Goal: Information Seeking & Learning: Learn about a topic

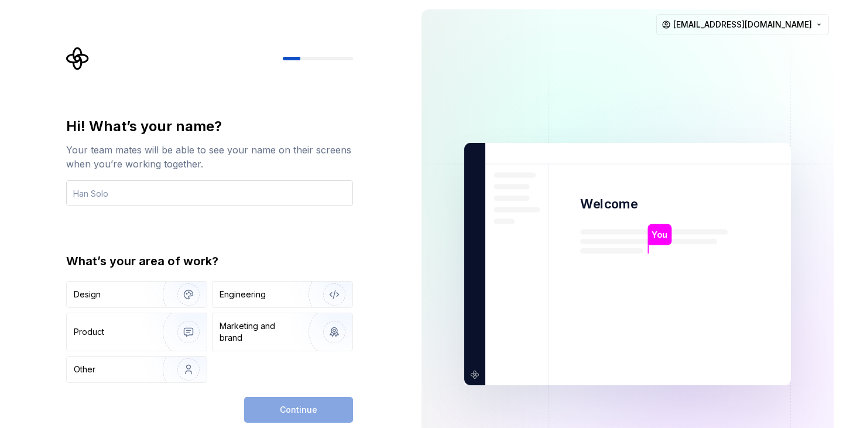
click at [90, 195] on input "text" at bounding box center [209, 193] width 287 height 26
type input "P"
type input "Percentage"
type input "[PERSON_NAME]"
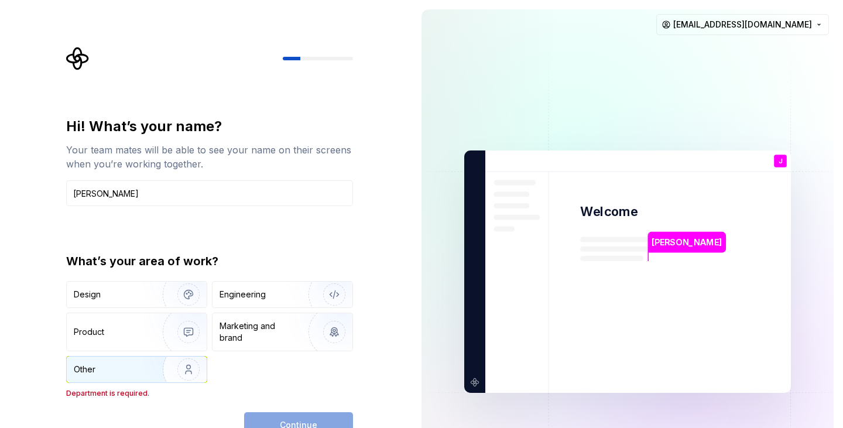
click at [160, 366] on img "button" at bounding box center [180, 369] width 75 height 78
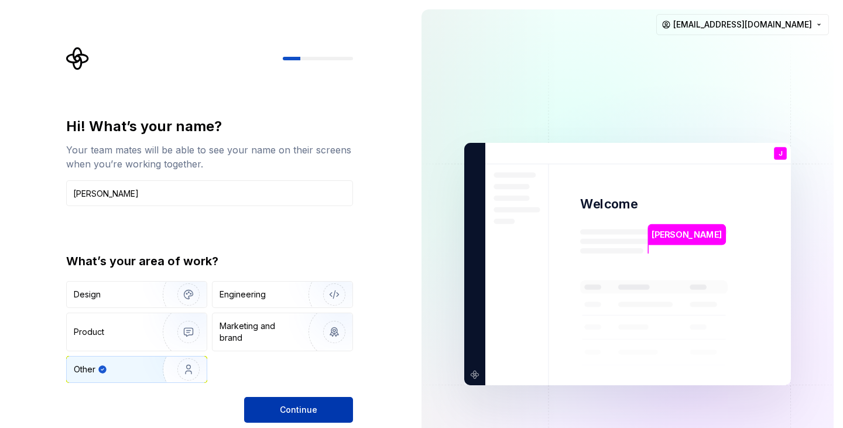
click at [296, 409] on span "Continue" at bounding box center [298, 410] width 37 height 12
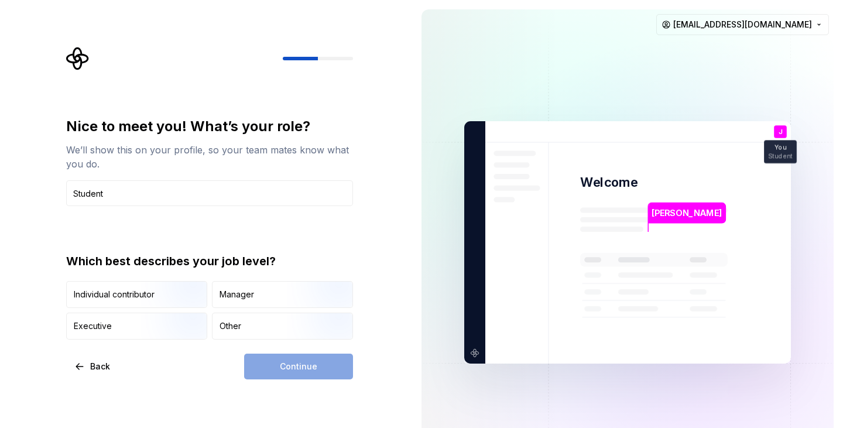
type input "Student"
click at [307, 376] on div "Continue" at bounding box center [298, 366] width 109 height 26
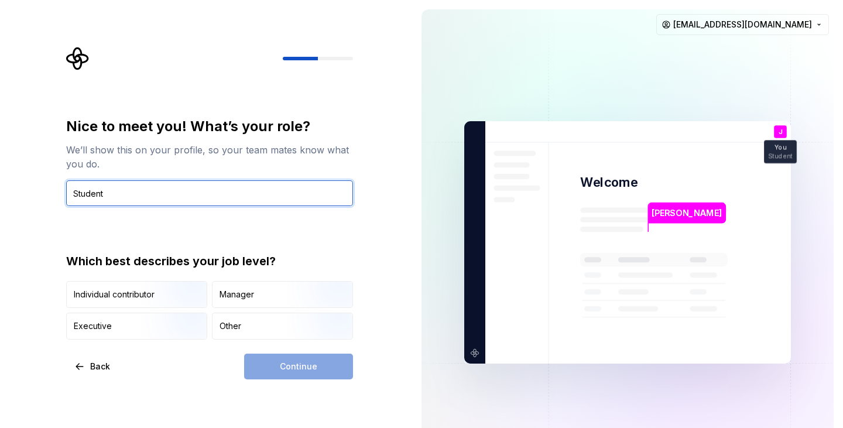
drag, startPoint x: 210, startPoint y: 197, endPoint x: 0, endPoint y: 173, distance: 211.5
click at [0, 173] on div "Nice to meet you! What’s your role? We’ll show this on your profile, so your te…" at bounding box center [206, 242] width 412 height 485
type input "s"
type input "Student"
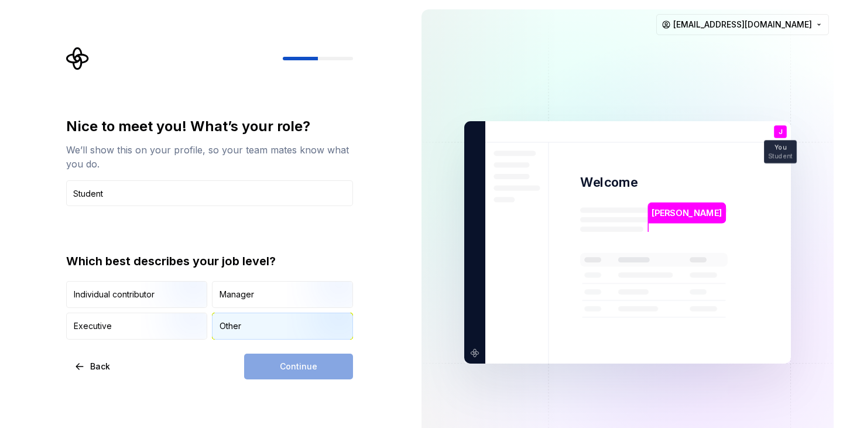
click at [229, 335] on div "Other" at bounding box center [282, 326] width 140 height 26
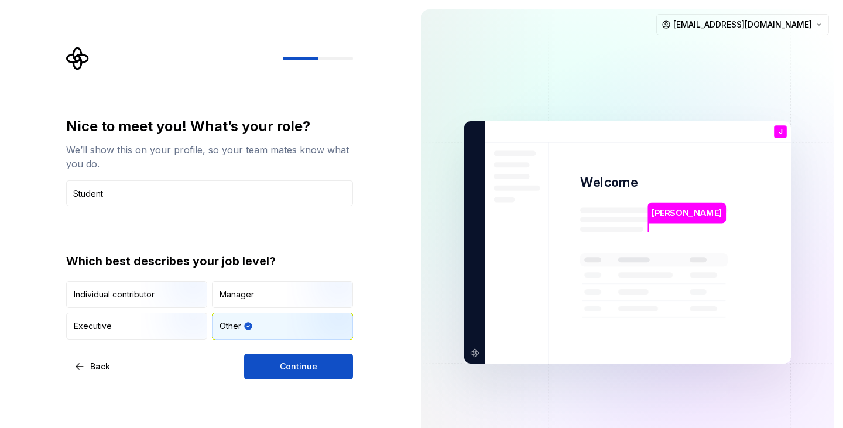
click at [298, 379] on div "Nice to meet you! What’s your role? We’ll show this on your profile, so your te…" at bounding box center [206, 242] width 412 height 485
click at [294, 372] on button "Continue" at bounding box center [298, 366] width 109 height 26
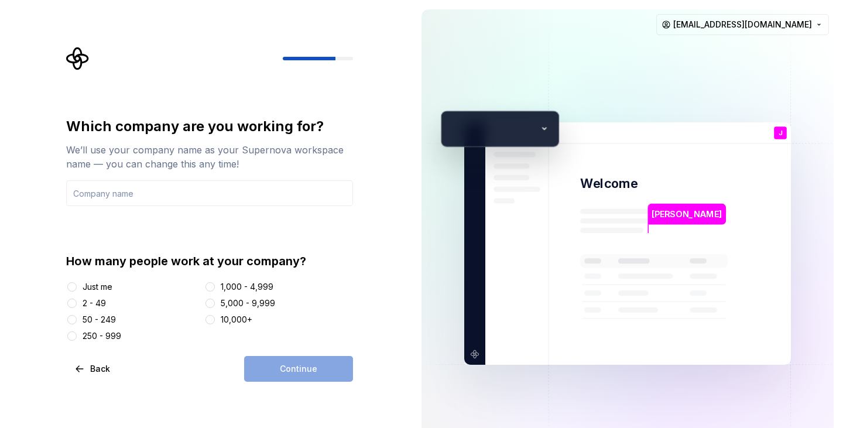
click at [94, 287] on div "Just me" at bounding box center [98, 287] width 30 height 12
click at [77, 287] on button "Just me" at bounding box center [71, 286] width 9 height 9
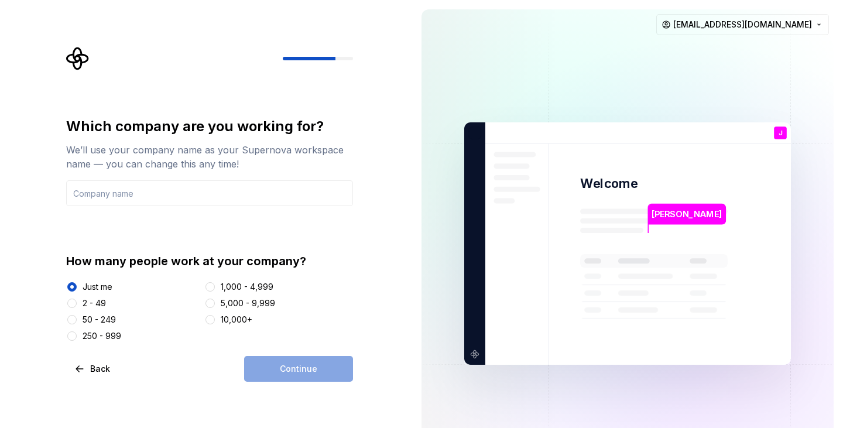
click at [285, 365] on div "Continue" at bounding box center [298, 369] width 109 height 26
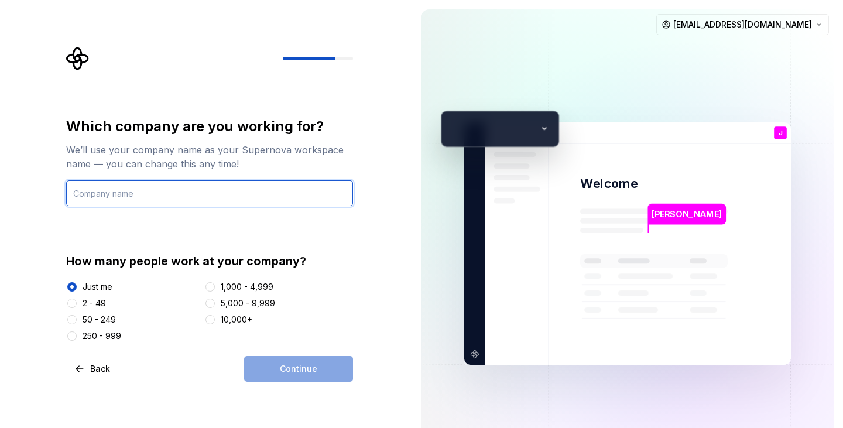
click at [149, 191] on input "text" at bounding box center [209, 193] width 287 height 26
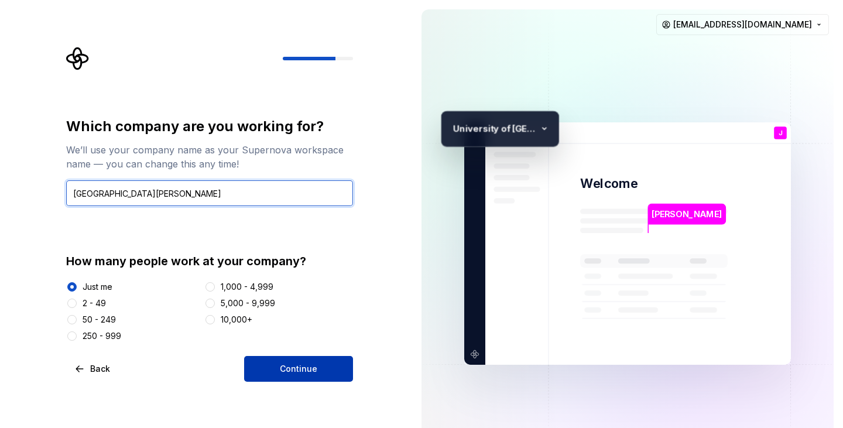
type input "[GEOGRAPHIC_DATA][PERSON_NAME]"
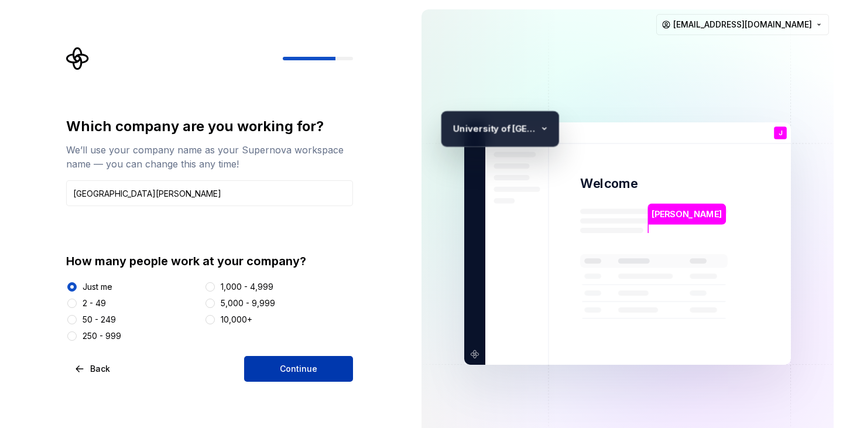
click at [288, 372] on span "Continue" at bounding box center [298, 369] width 37 height 12
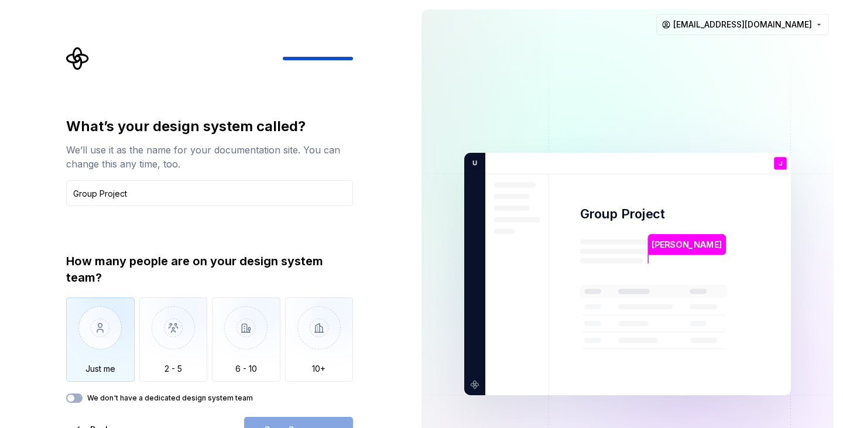
type input "Group Project"
click at [104, 322] on img "button" at bounding box center [100, 336] width 68 height 78
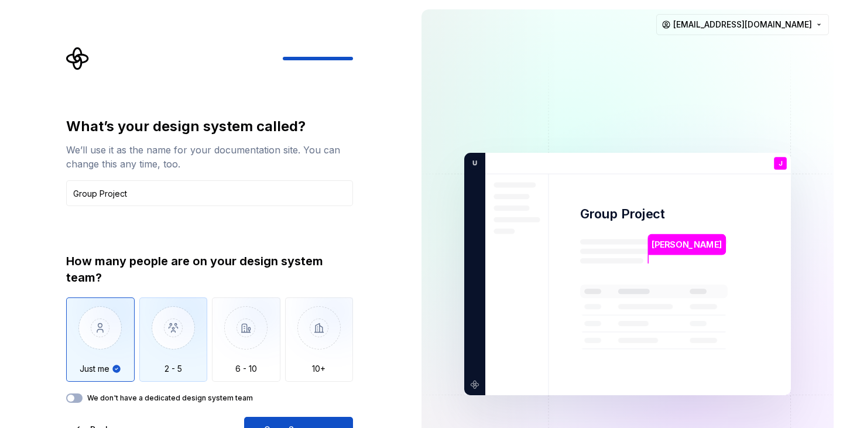
click at [158, 343] on img "button" at bounding box center [173, 336] width 68 height 78
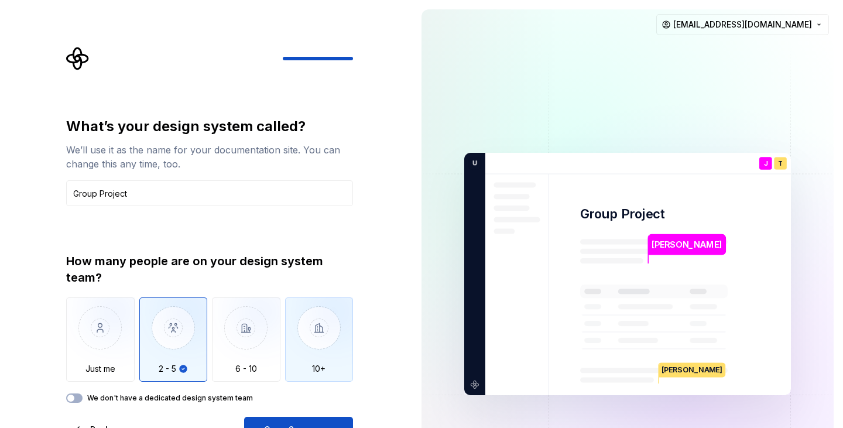
click at [326, 351] on img "button" at bounding box center [319, 336] width 68 height 78
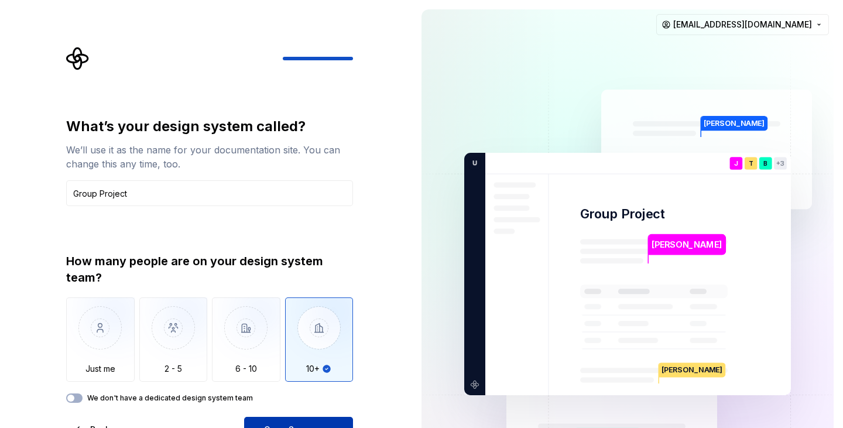
click at [316, 418] on button "Open Supernova" at bounding box center [298, 430] width 109 height 26
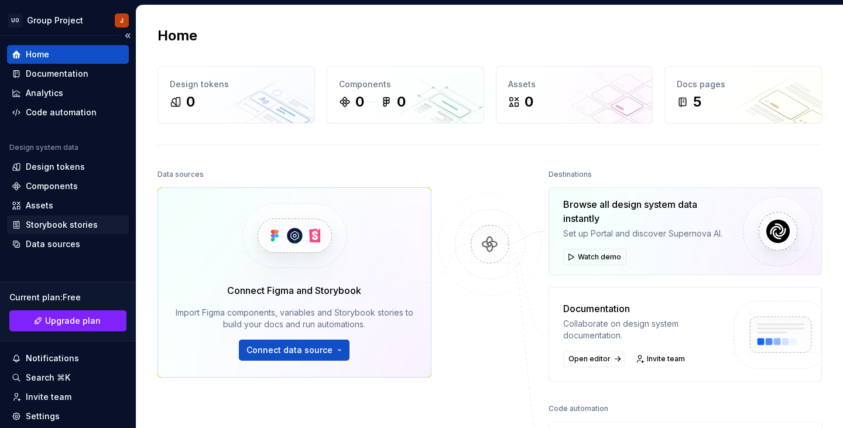
scroll to position [77, 0]
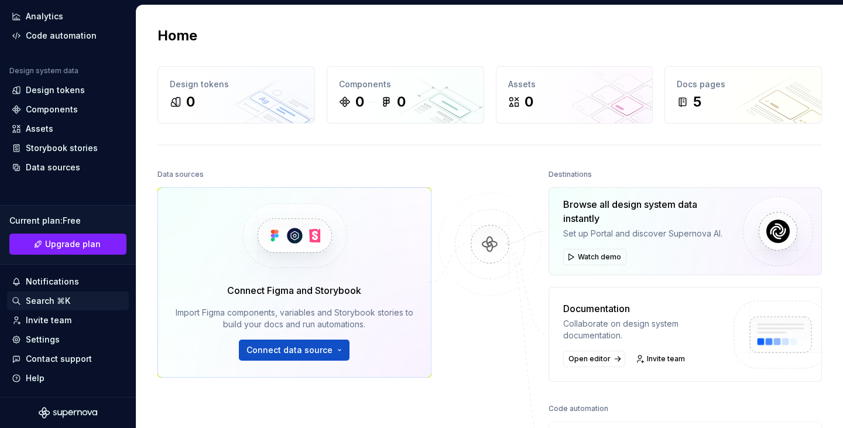
click at [70, 296] on div "Search ⌘K" at bounding box center [48, 301] width 44 height 12
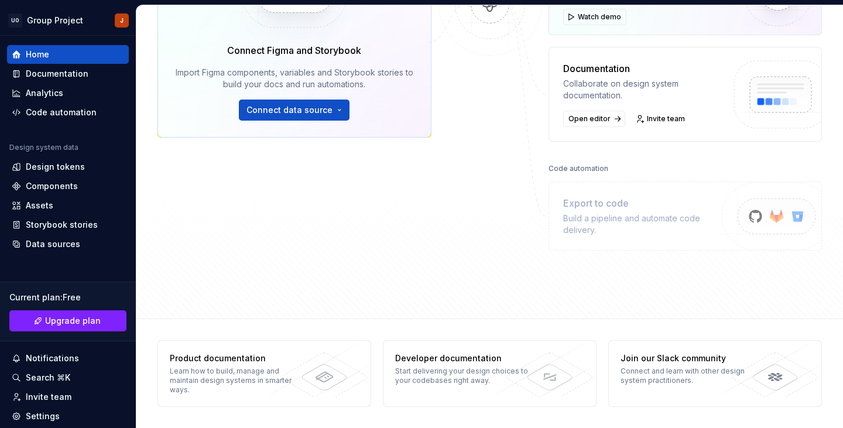
scroll to position [0, 0]
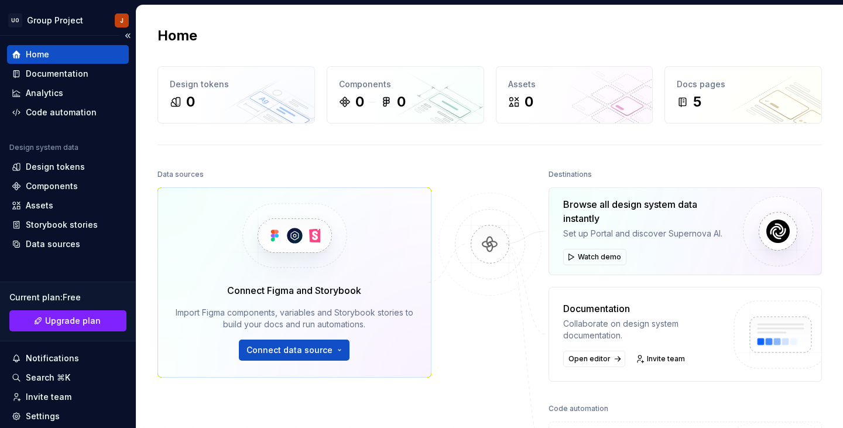
click at [71, 49] on div "Home" at bounding box center [68, 55] width 112 height 12
click at [77, 74] on div "Documentation" at bounding box center [57, 74] width 63 height 12
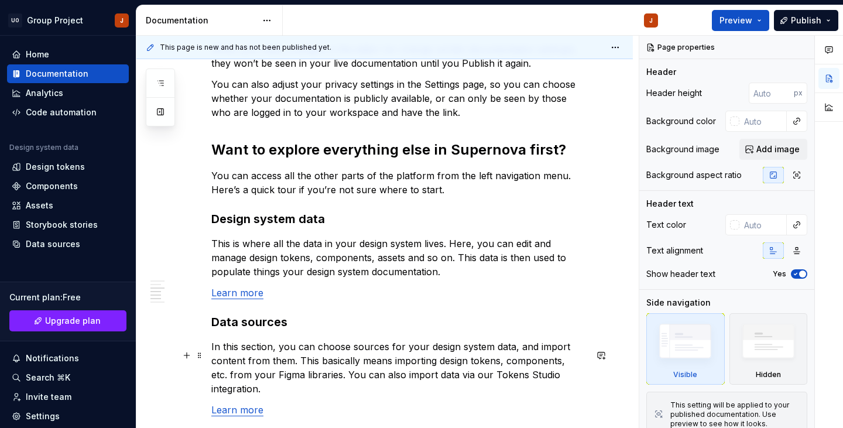
scroll to position [1022, 0]
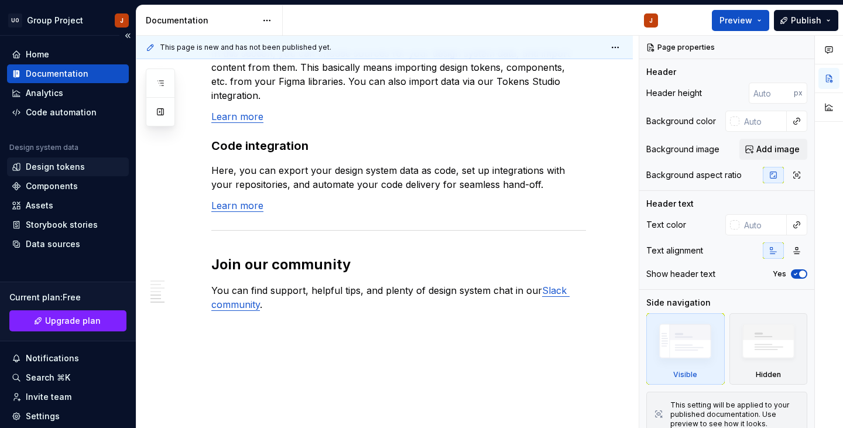
click at [77, 169] on div "Design tokens" at bounding box center [55, 167] width 59 height 12
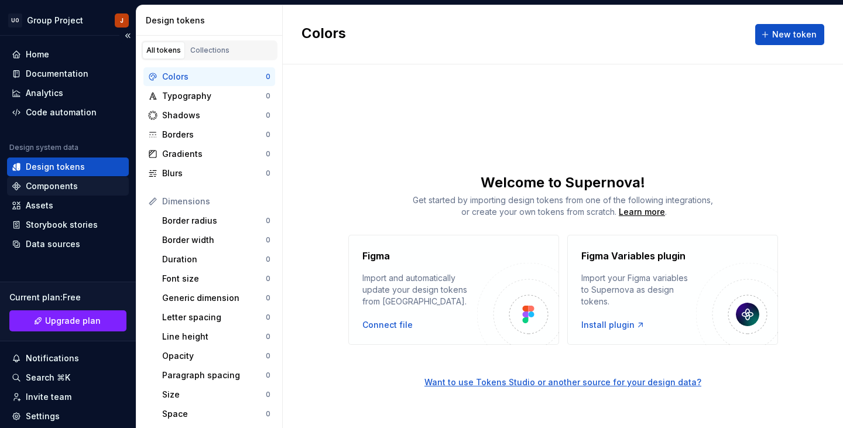
click at [40, 185] on div "Components" at bounding box center [52, 186] width 52 height 12
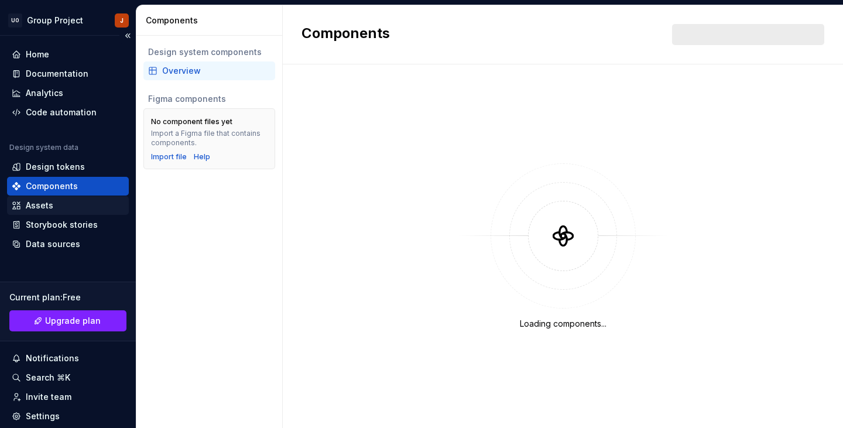
click at [82, 207] on div "Assets" at bounding box center [68, 206] width 112 height 12
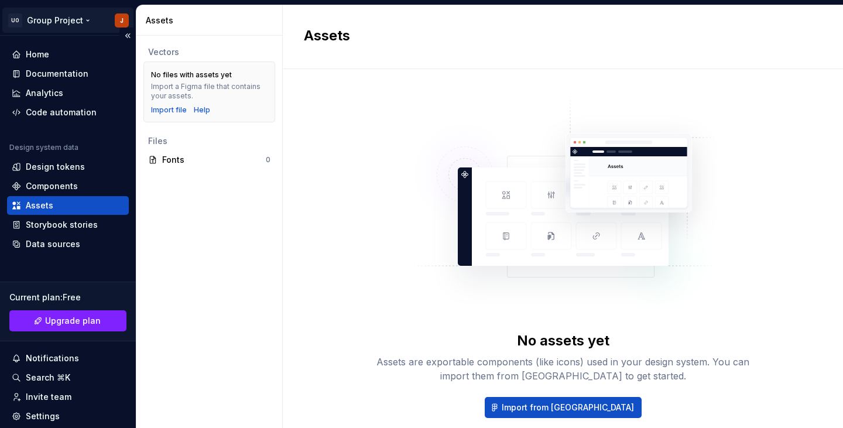
click at [53, 19] on html "UO Group Project J Home Documentation Analytics Code automation Design system d…" at bounding box center [421, 214] width 843 height 428
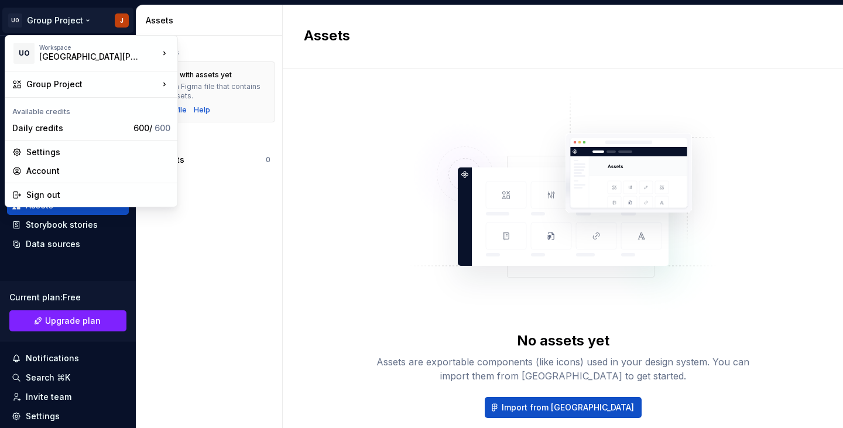
click at [322, 175] on html "UO Group Project J Home Documentation Analytics Code automation Design system d…" at bounding box center [421, 214] width 843 height 428
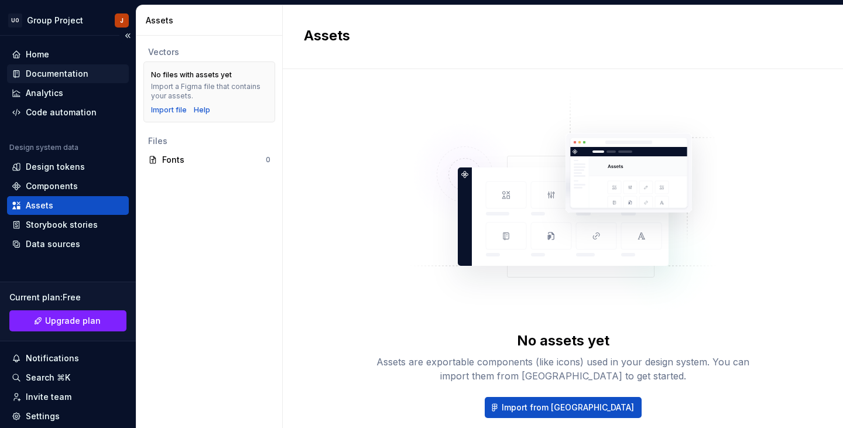
click at [50, 68] on div "Documentation" at bounding box center [57, 74] width 63 height 12
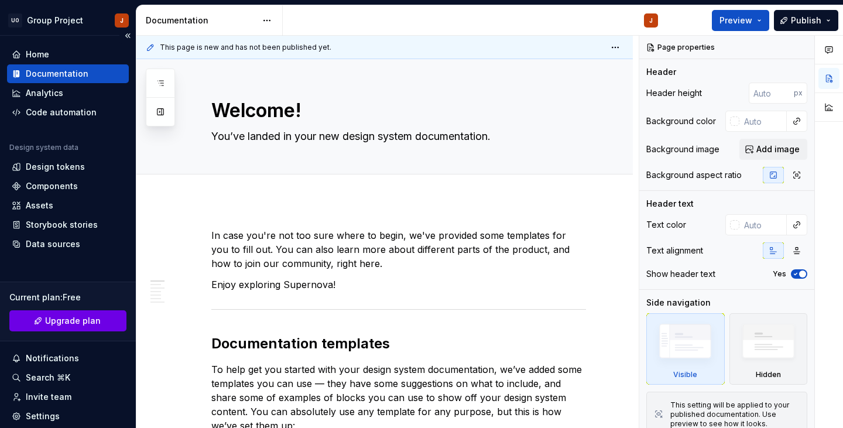
click at [73, 313] on button "Upgrade plan" at bounding box center [67, 320] width 117 height 21
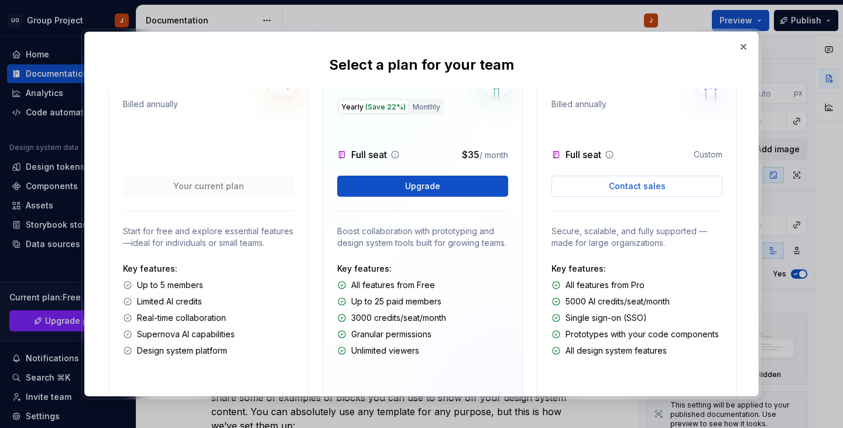
scroll to position [35, 0]
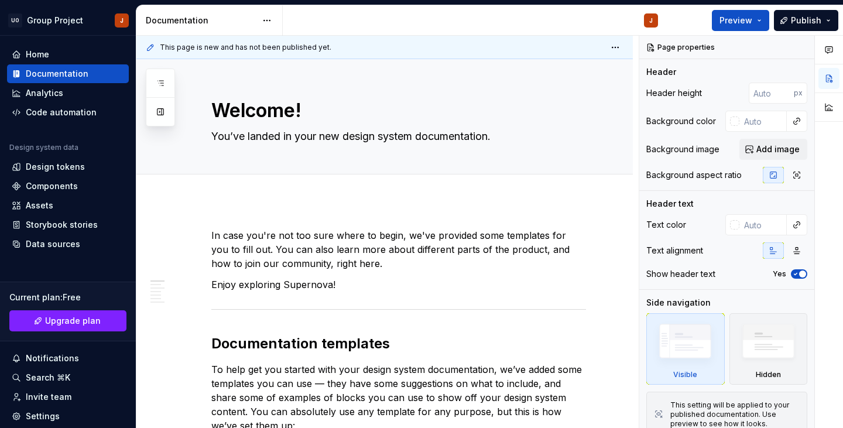
type textarea "*"
